Goal: Transaction & Acquisition: Purchase product/service

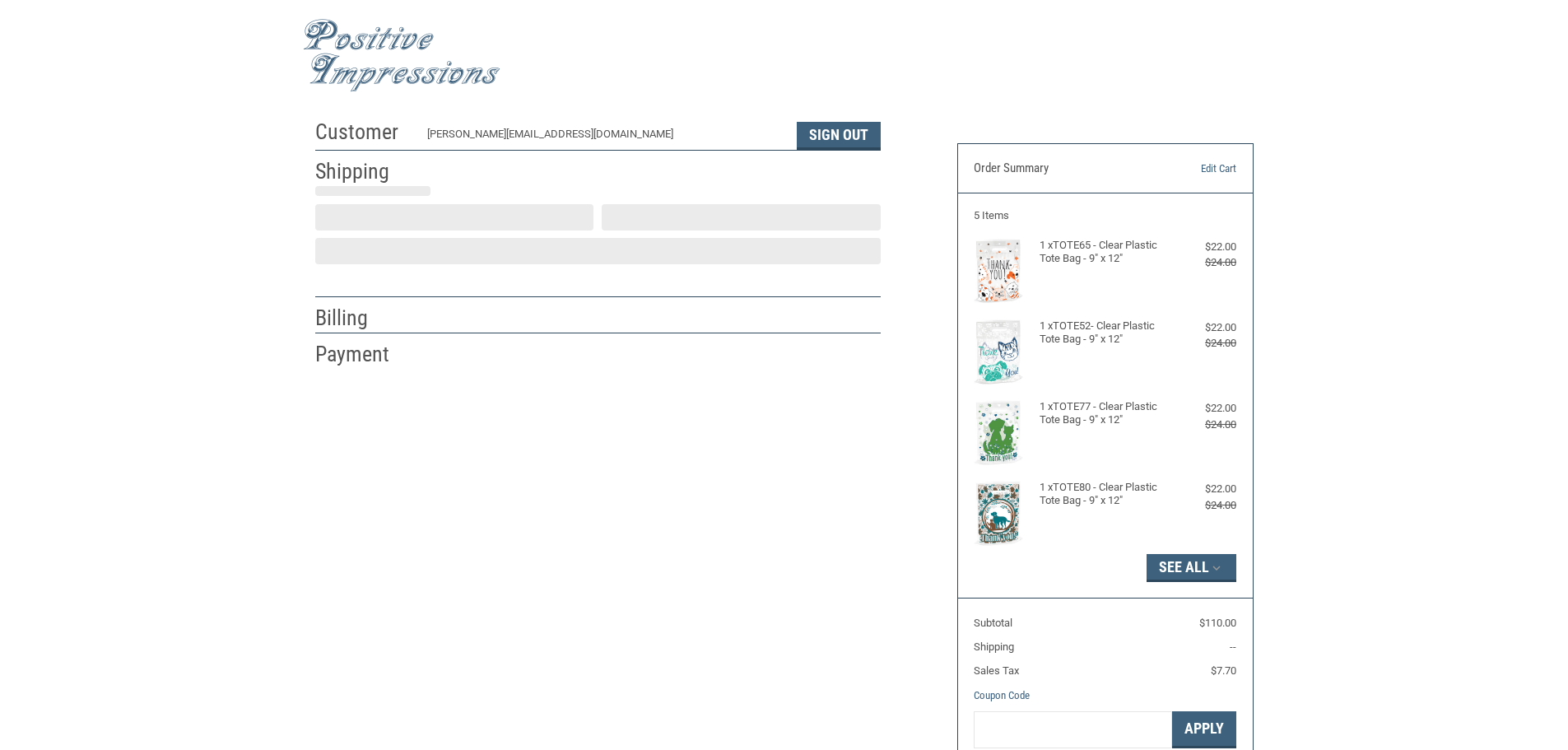
scroll to position [2, 0]
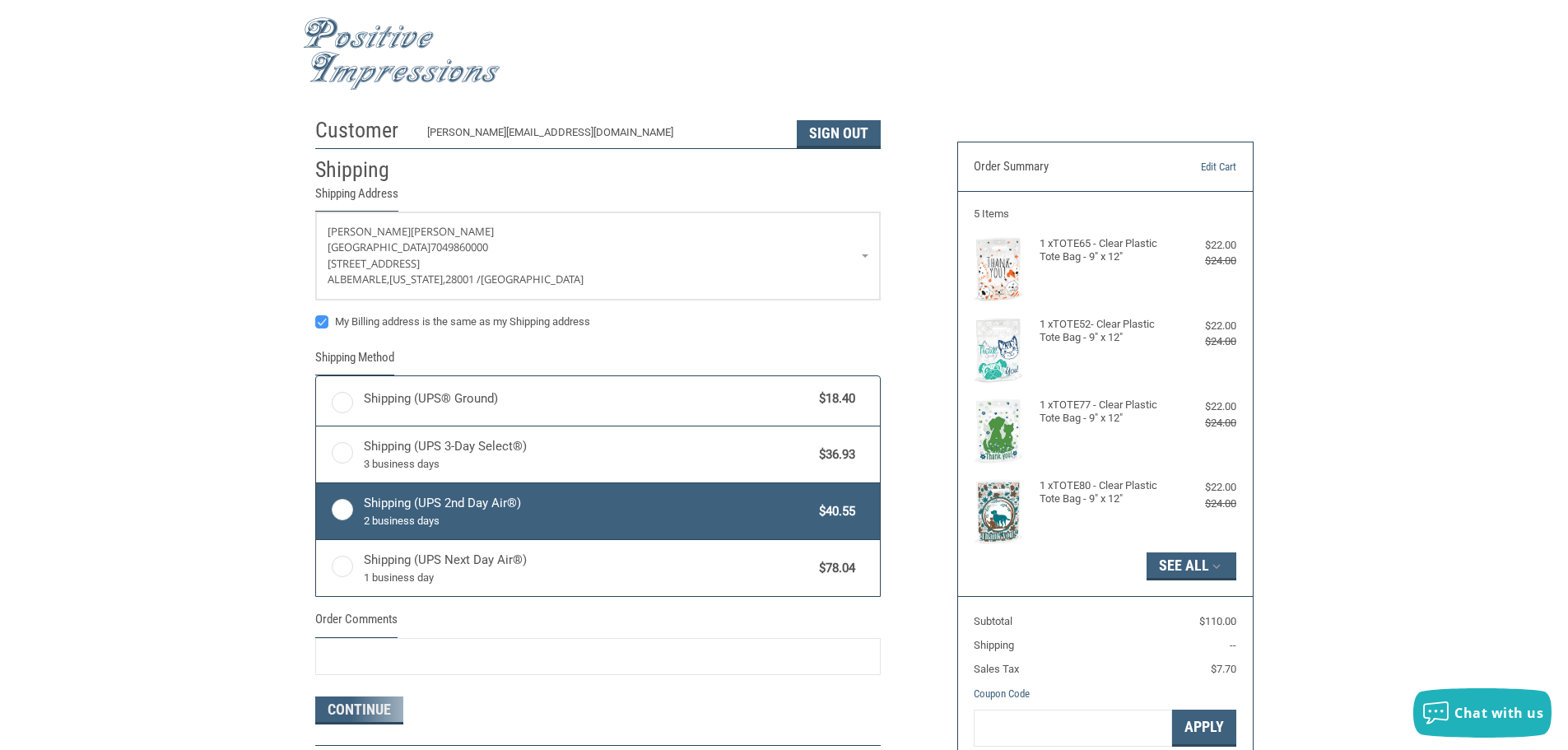
radio input "true"
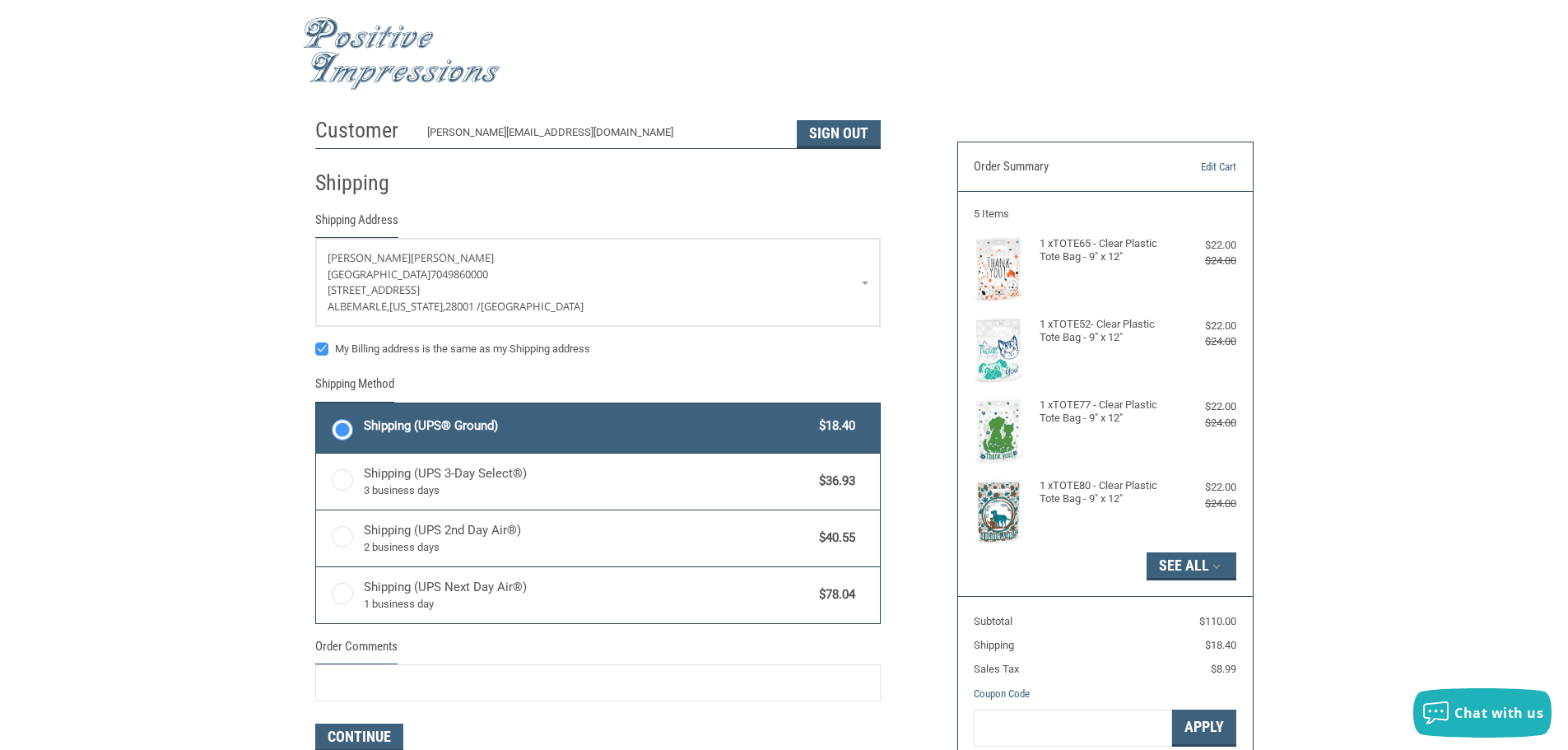
click at [911, 353] on div "Customer [PERSON_NAME][EMAIL_ADDRESS][DOMAIN_NAME] Sign Out Shipping Shipping A…" at bounding box center [623, 477] width 642 height 734
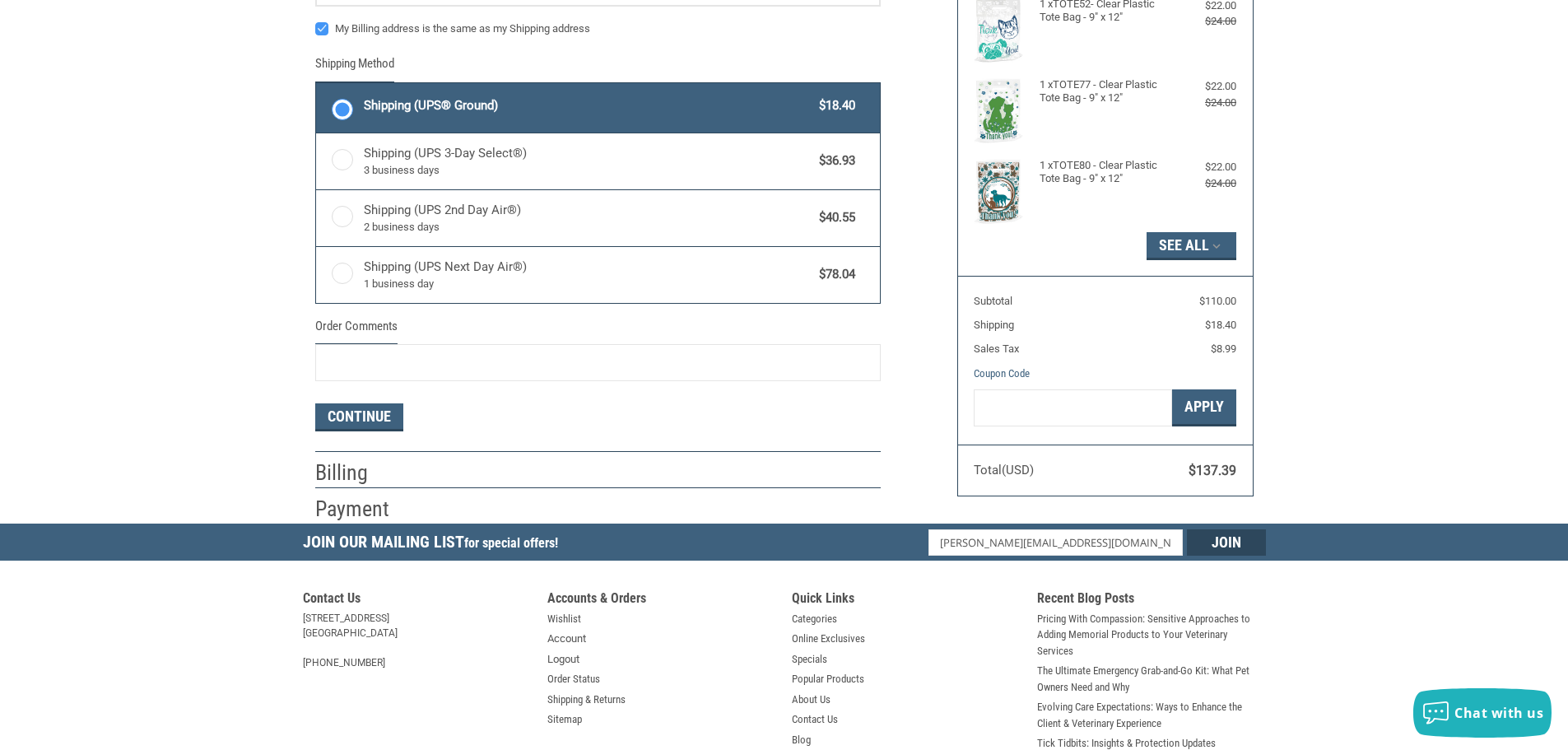
scroll to position [490, 0]
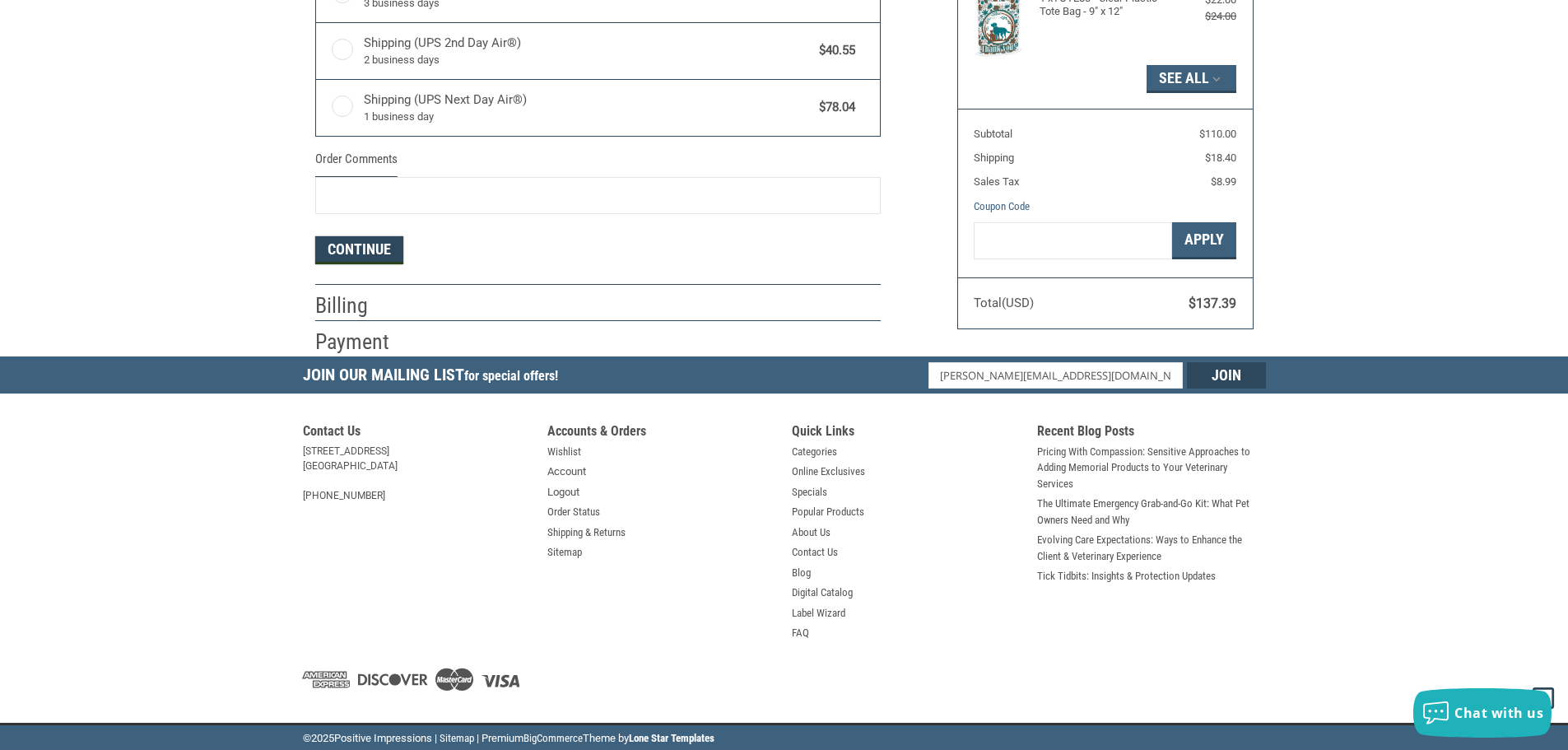
click at [379, 254] on button "Continue" at bounding box center [359, 250] width 88 height 28
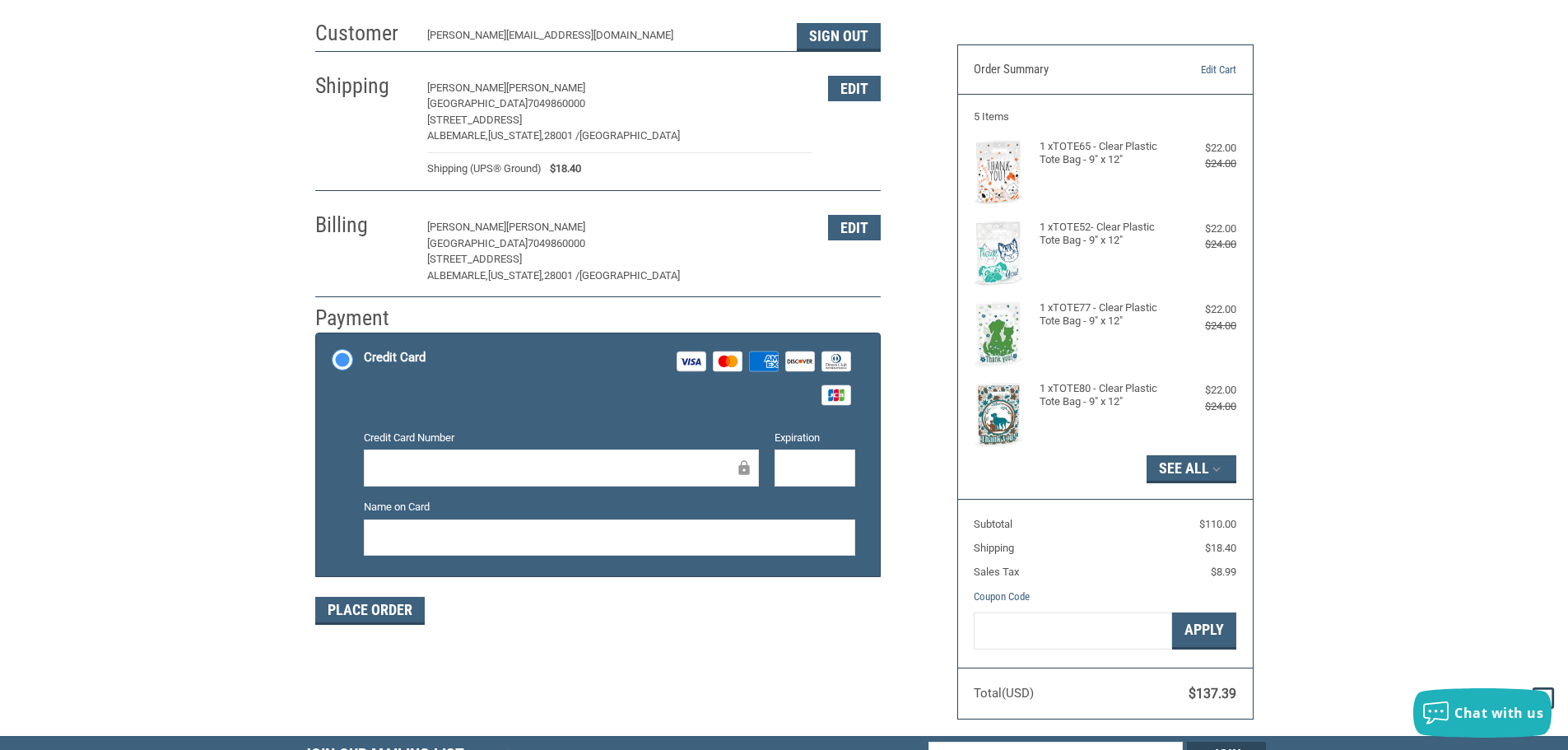
scroll to position [94, 0]
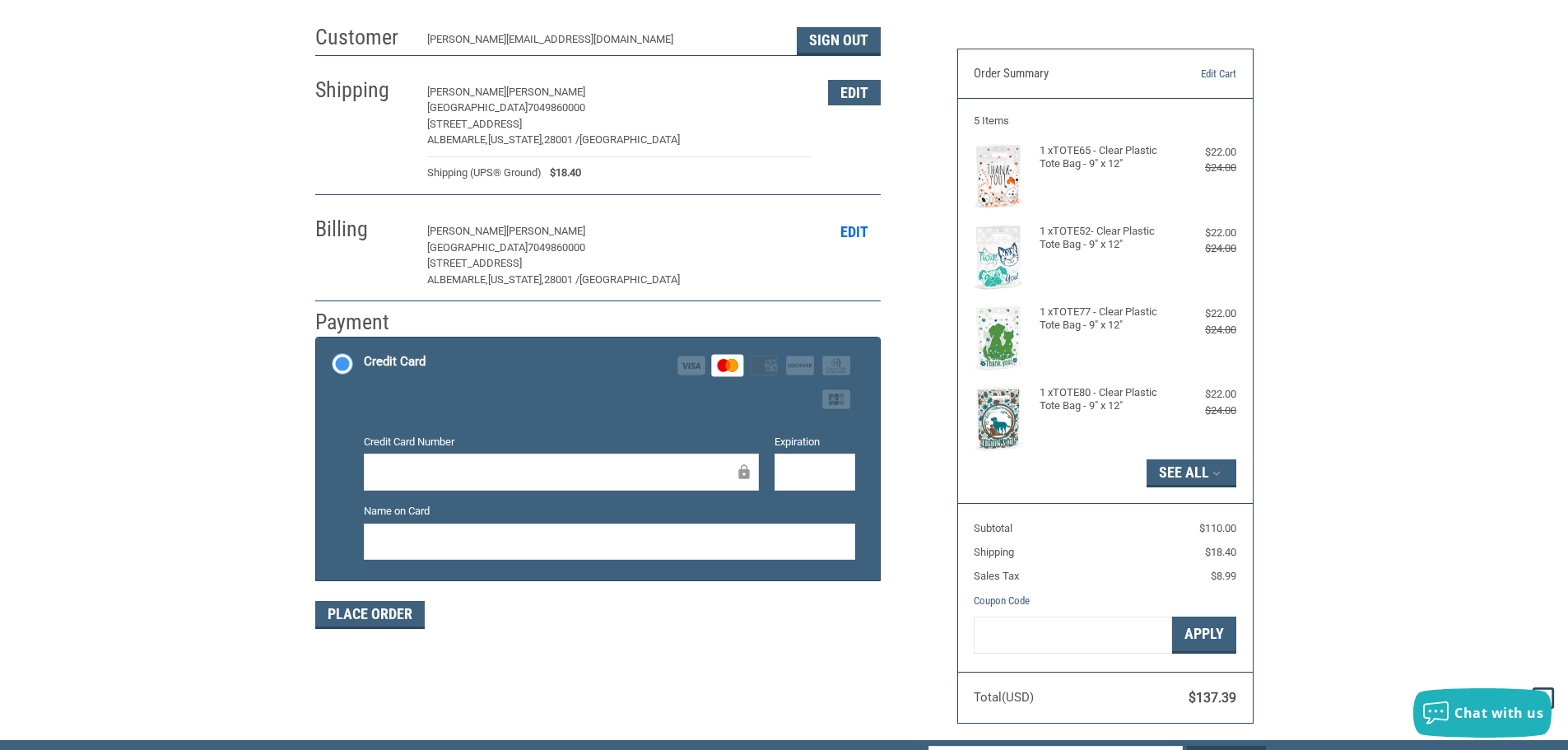
click at [858, 233] on button "Edit" at bounding box center [854, 231] width 52 height 26
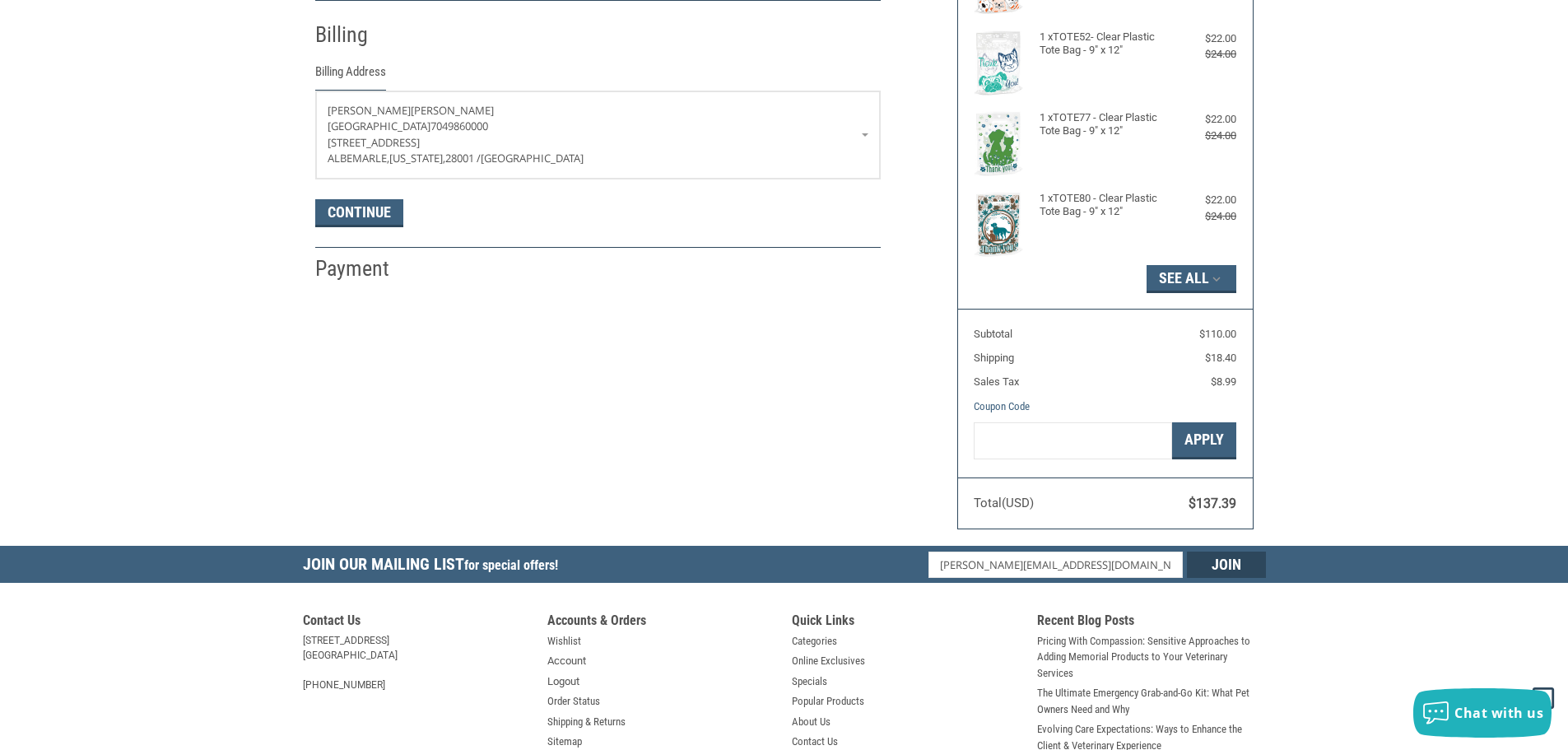
scroll to position [291, 0]
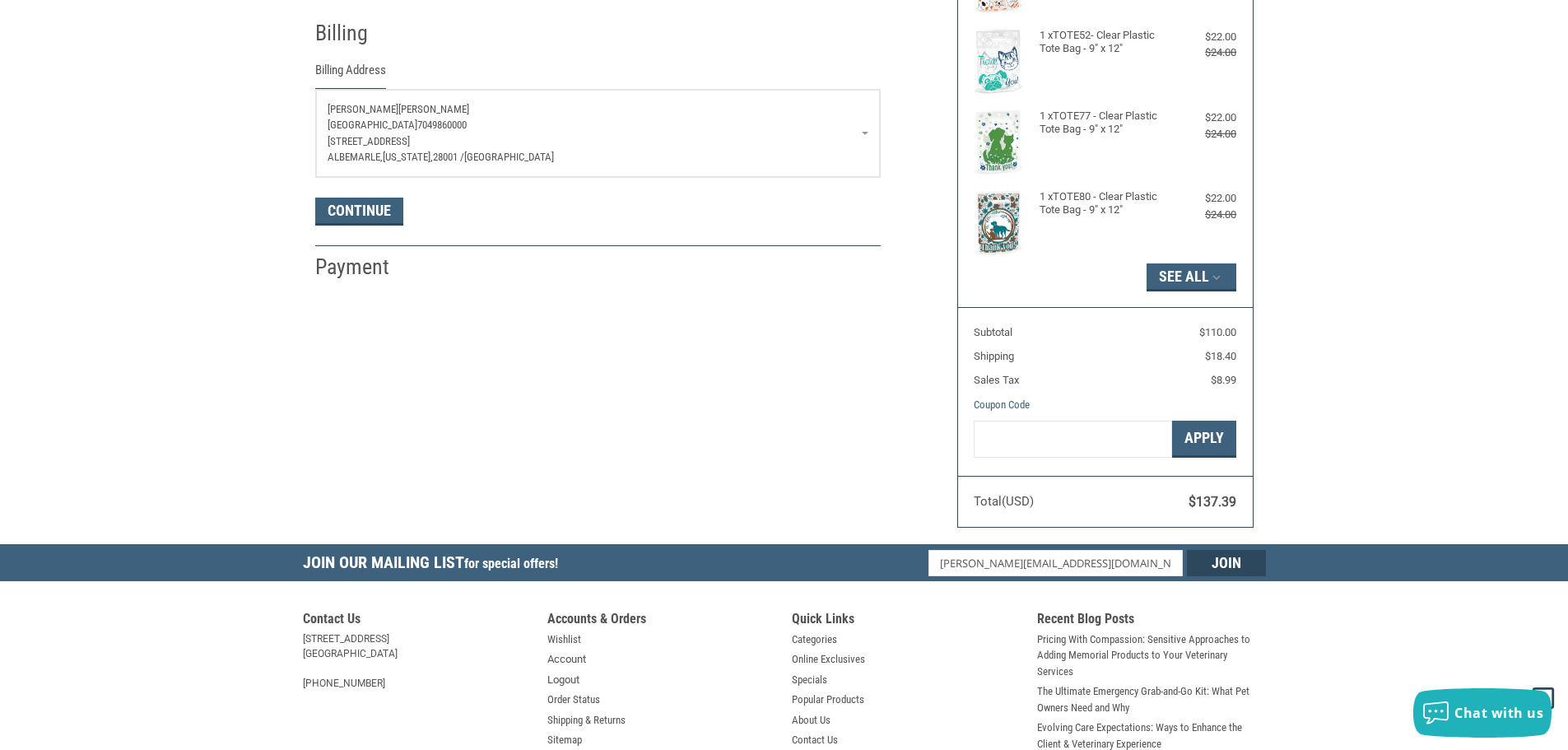
click at [522, 156] on span "[GEOGRAPHIC_DATA]" at bounding box center [509, 157] width 90 height 12
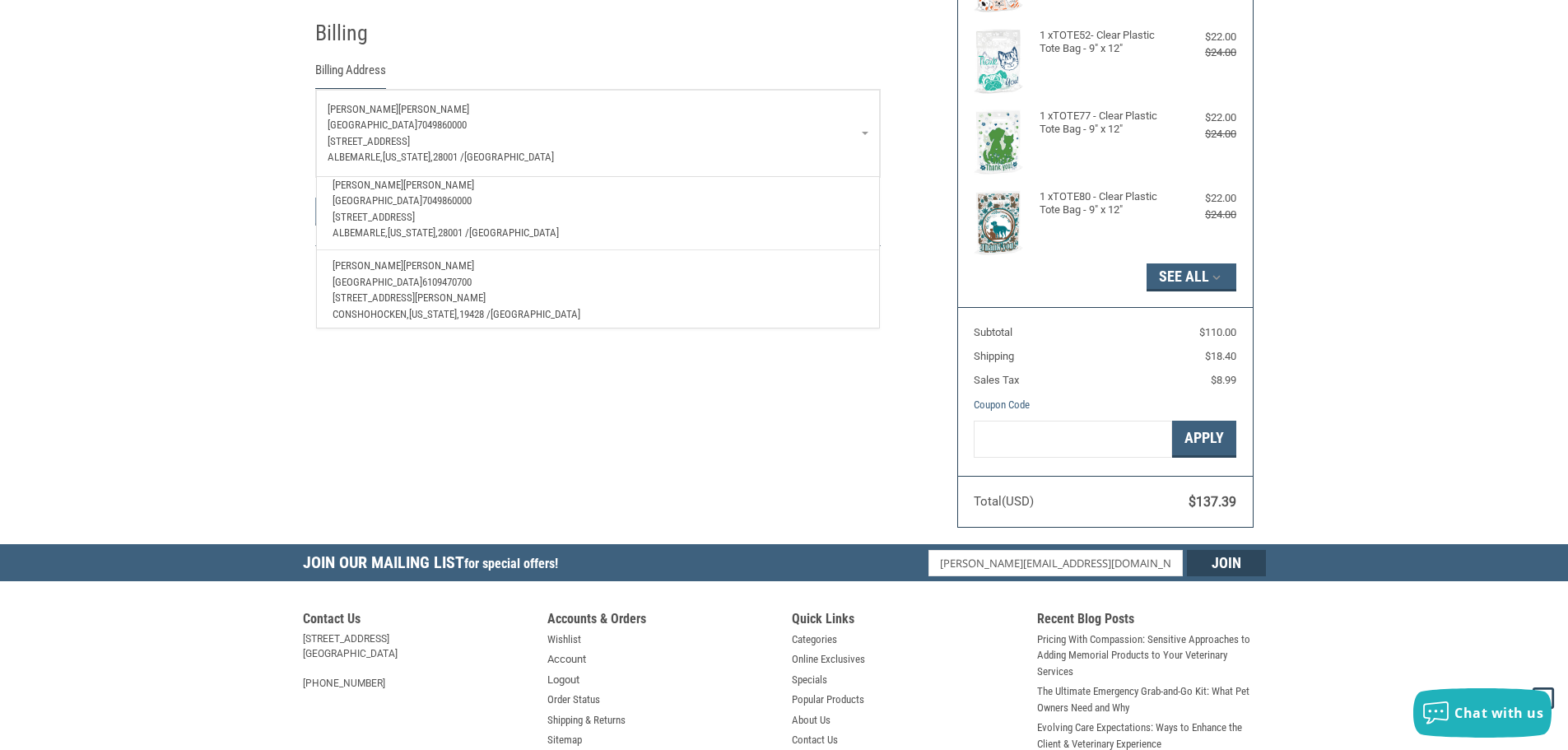
scroll to position [59, 0]
click at [436, 283] on p "[STREET_ADDRESS][PERSON_NAME]" at bounding box center [598, 291] width 530 height 16
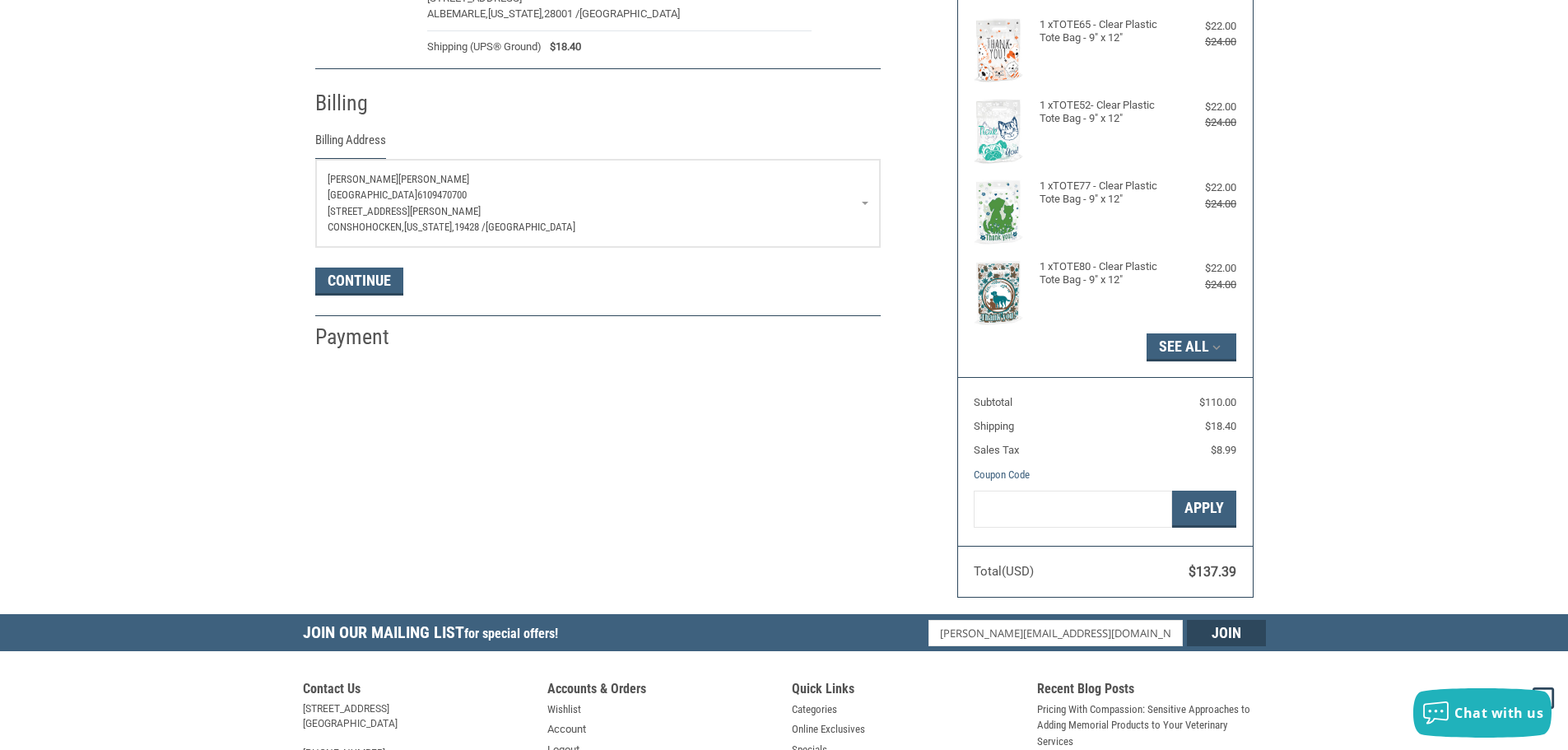
scroll to position [126, 0]
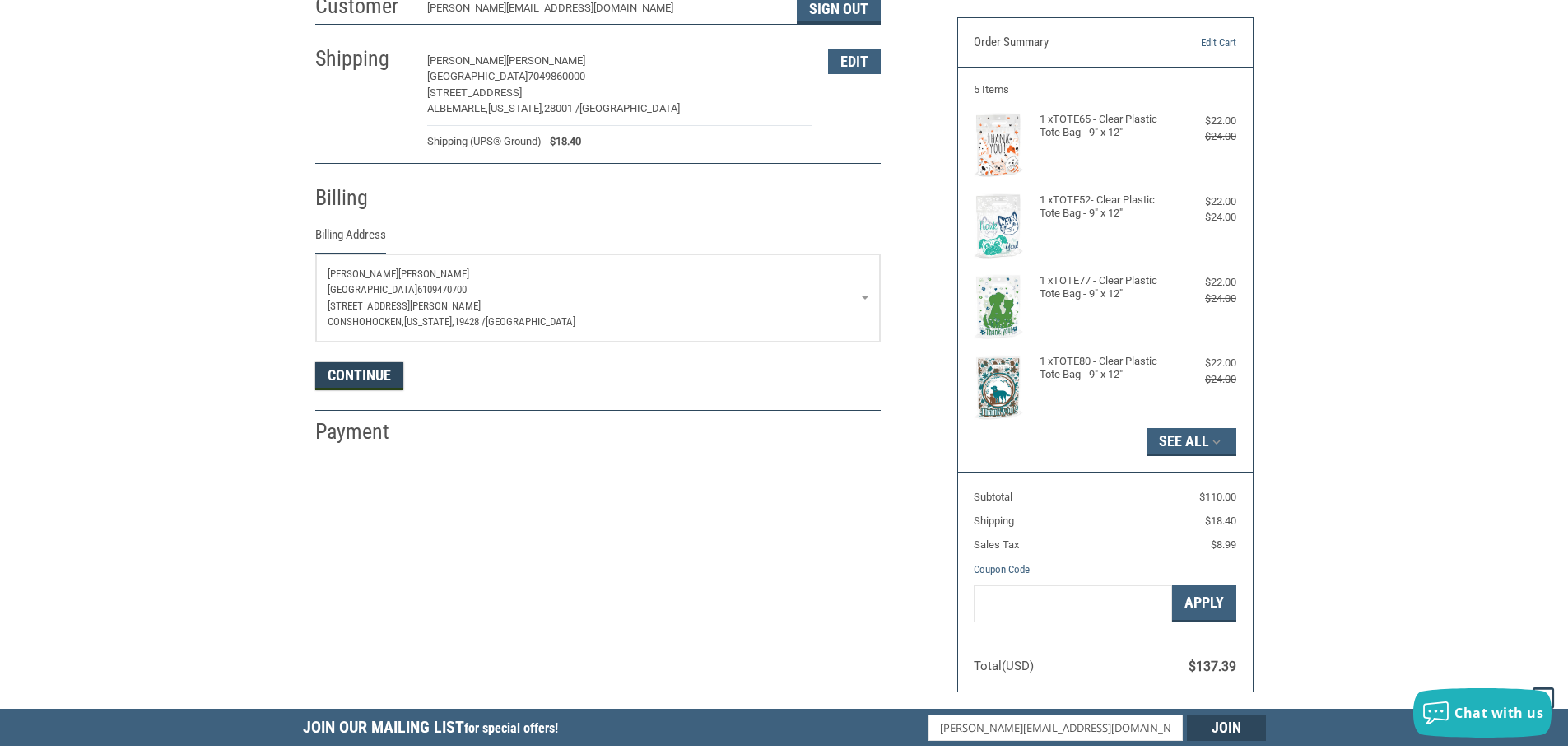
click at [339, 375] on button "Continue" at bounding box center [359, 375] width 88 height 28
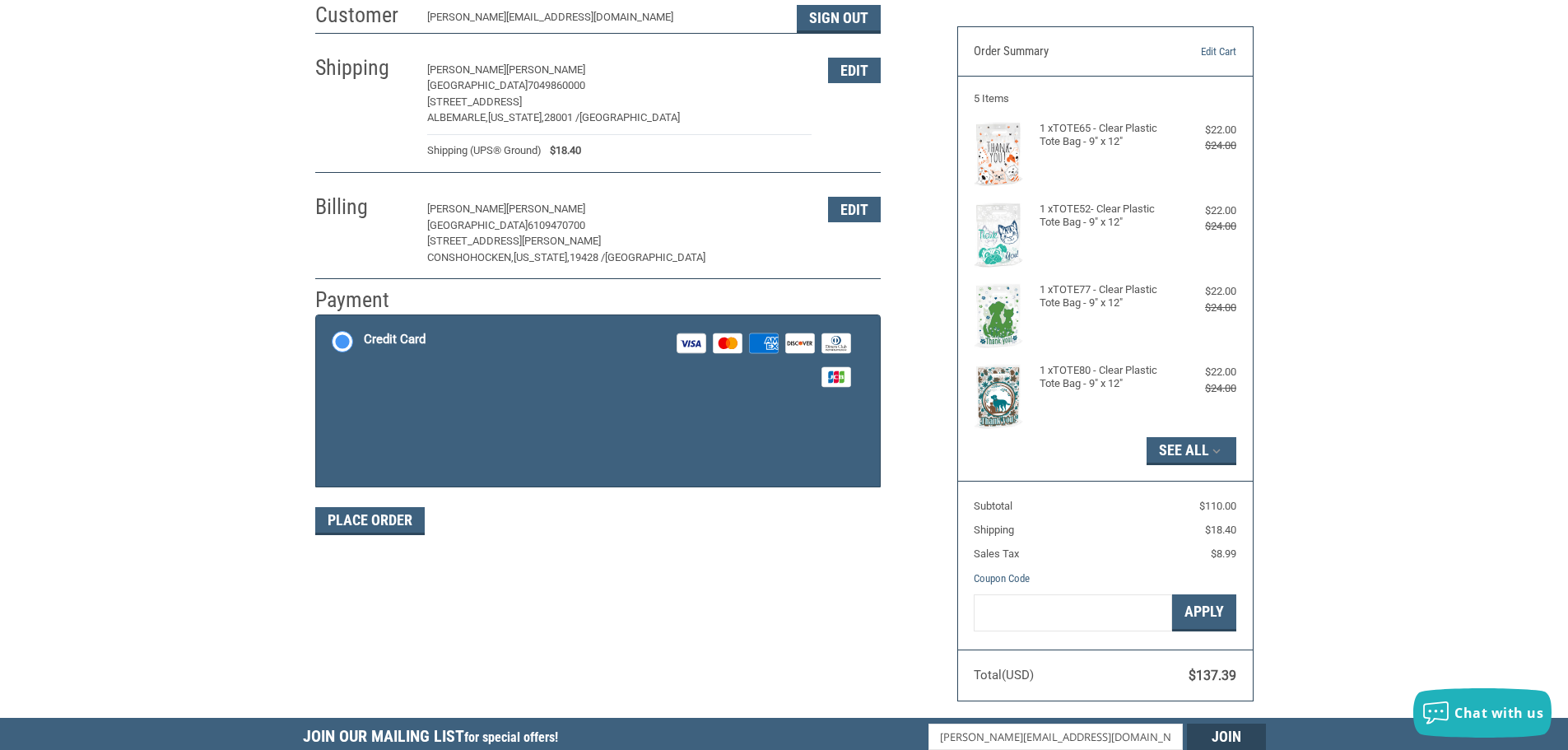
scroll to position [0, 0]
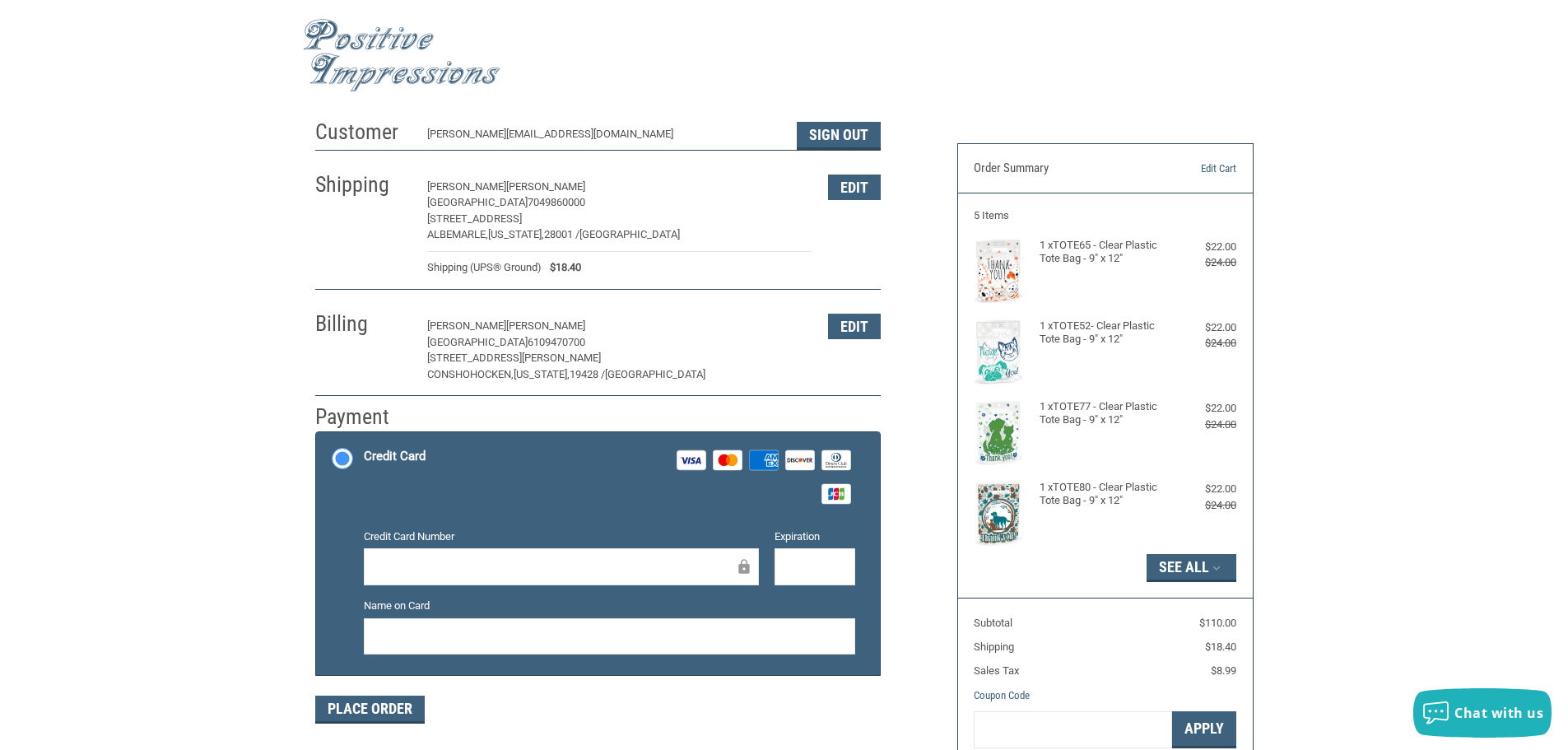
click at [469, 579] on div at bounding box center [561, 566] width 395 height 37
click at [351, 711] on button "Place Order" at bounding box center [370, 709] width 110 height 28
